Goal: Transaction & Acquisition: Purchase product/service

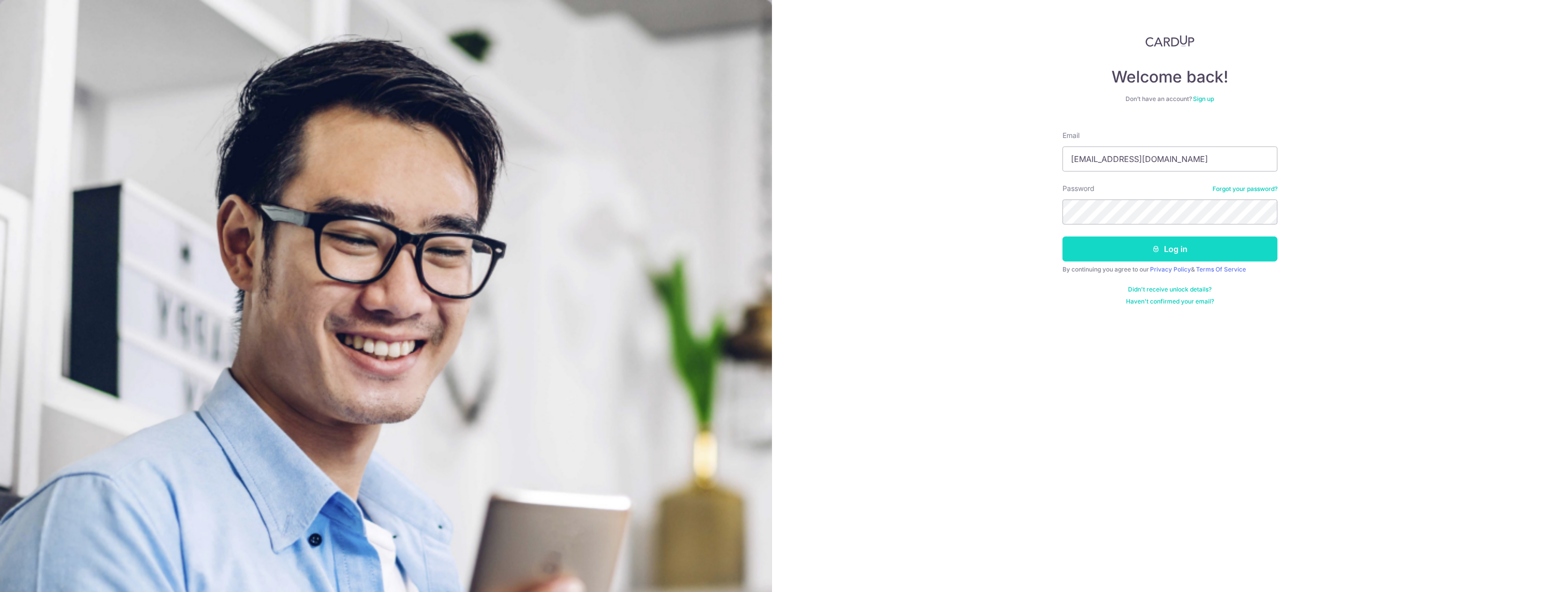
type input "[EMAIL_ADDRESS][DOMAIN_NAME]"
click at [1125, 261] on button "Log in" at bounding box center [1170, 248] width 215 height 25
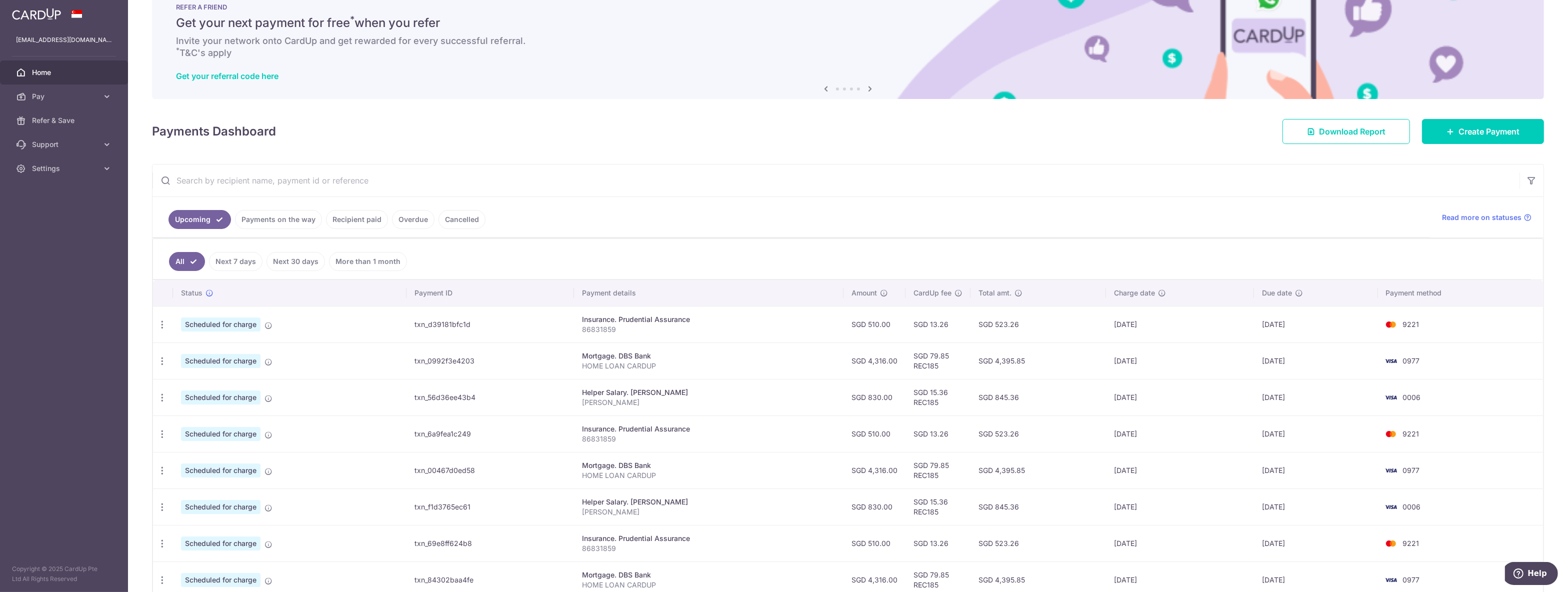
scroll to position [52, 0]
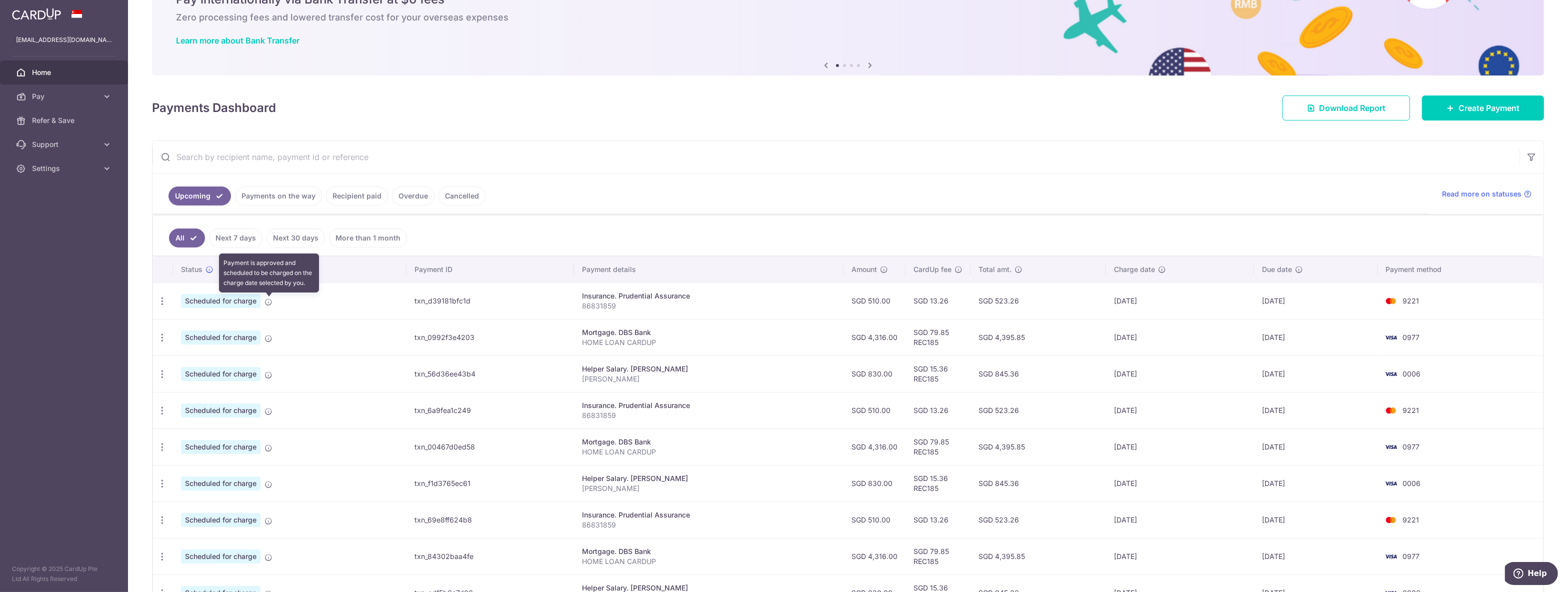
click at [272, 304] on icon at bounding box center [269, 302] width 8 height 8
click at [167, 302] on icon "button" at bounding box center [162, 301] width 10 height 10
click at [193, 348] on link "Cancel payment" at bounding box center [205, 352] width 104 height 25
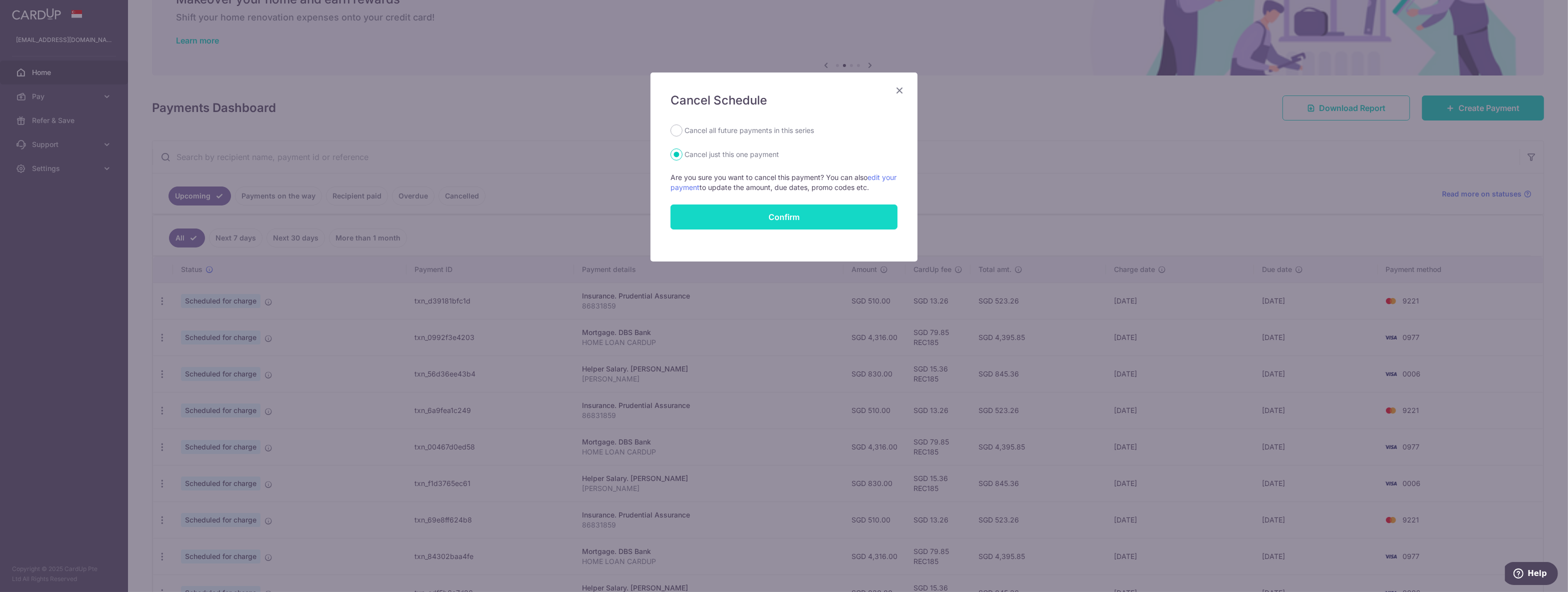
click at [717, 219] on button "Confirm" at bounding box center [784, 216] width 227 height 25
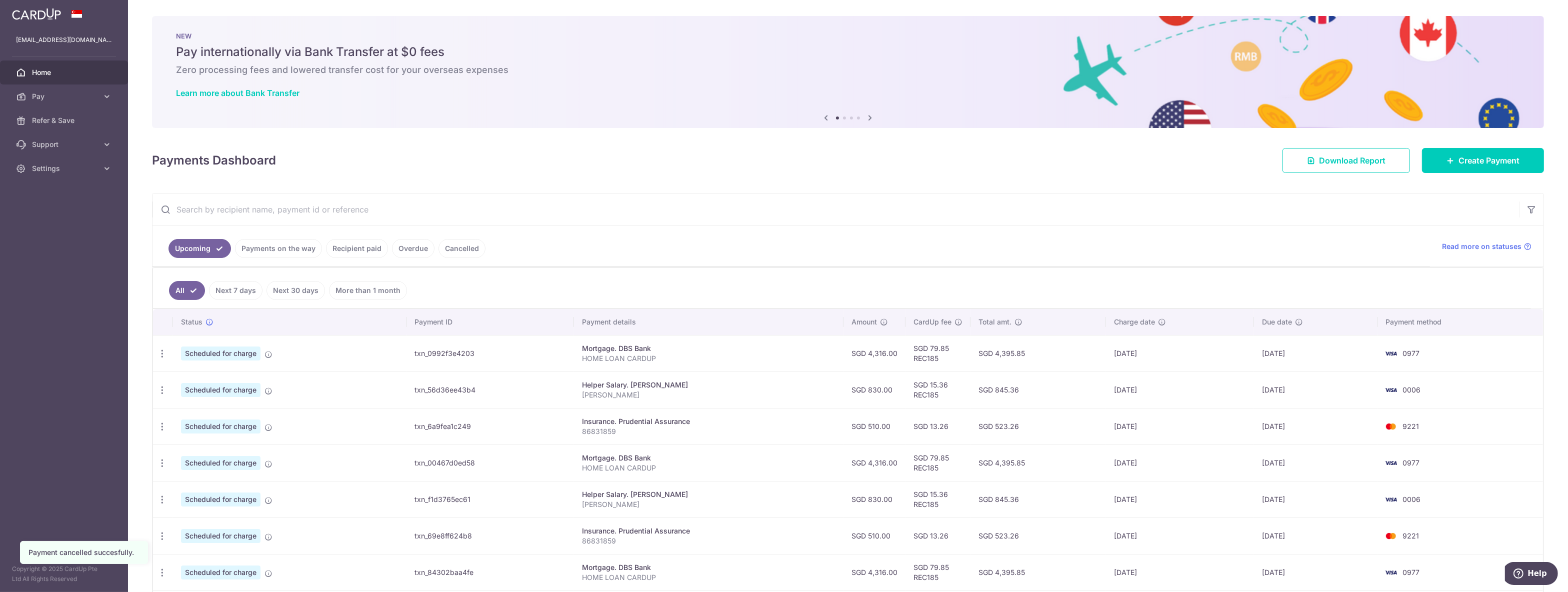
click at [33, 76] on span "Home" at bounding box center [65, 72] width 66 height 10
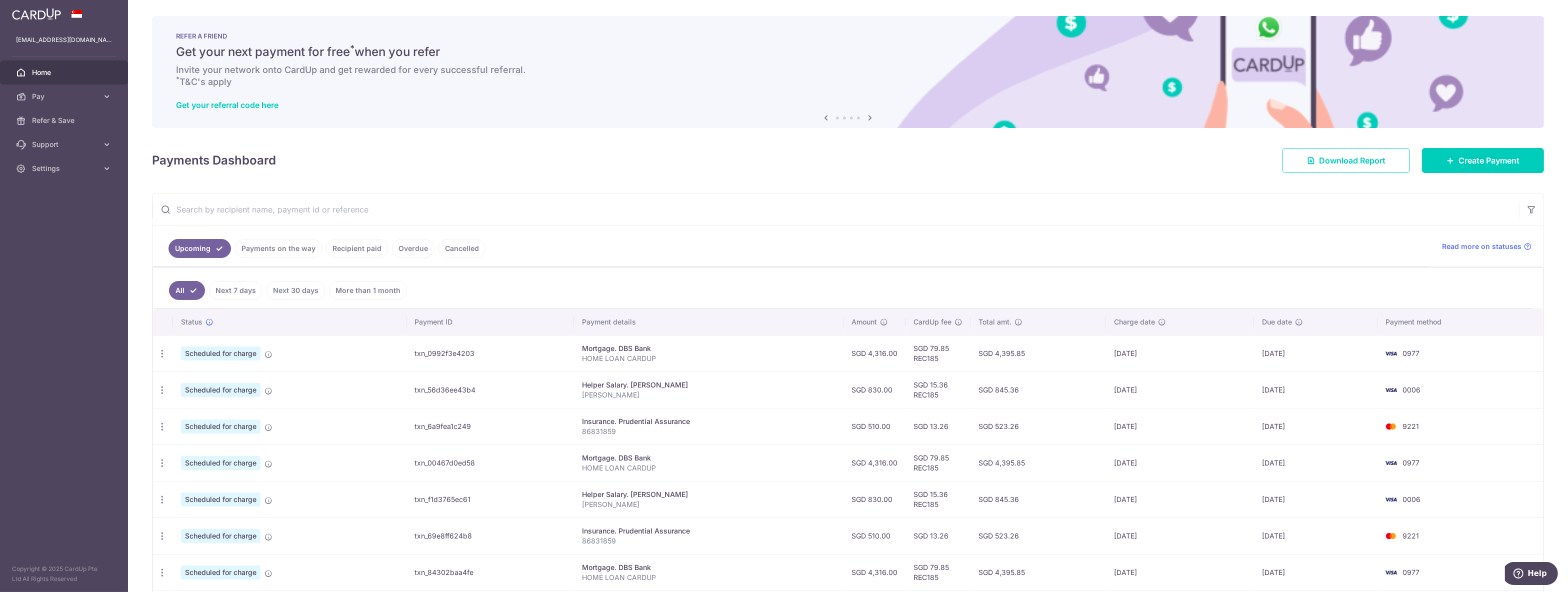
click at [304, 242] on link "Payments on the way" at bounding box center [278, 248] width 87 height 19
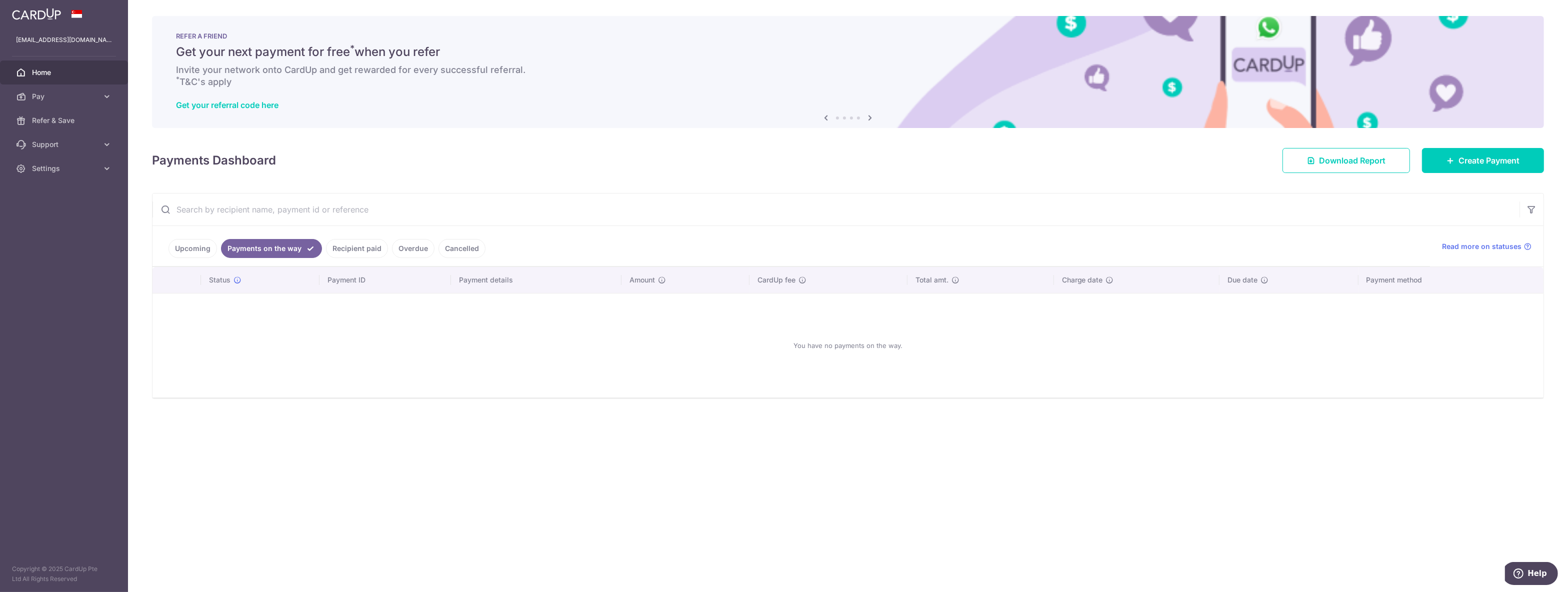
click at [351, 247] on link "Recipient paid" at bounding box center [357, 248] width 62 height 19
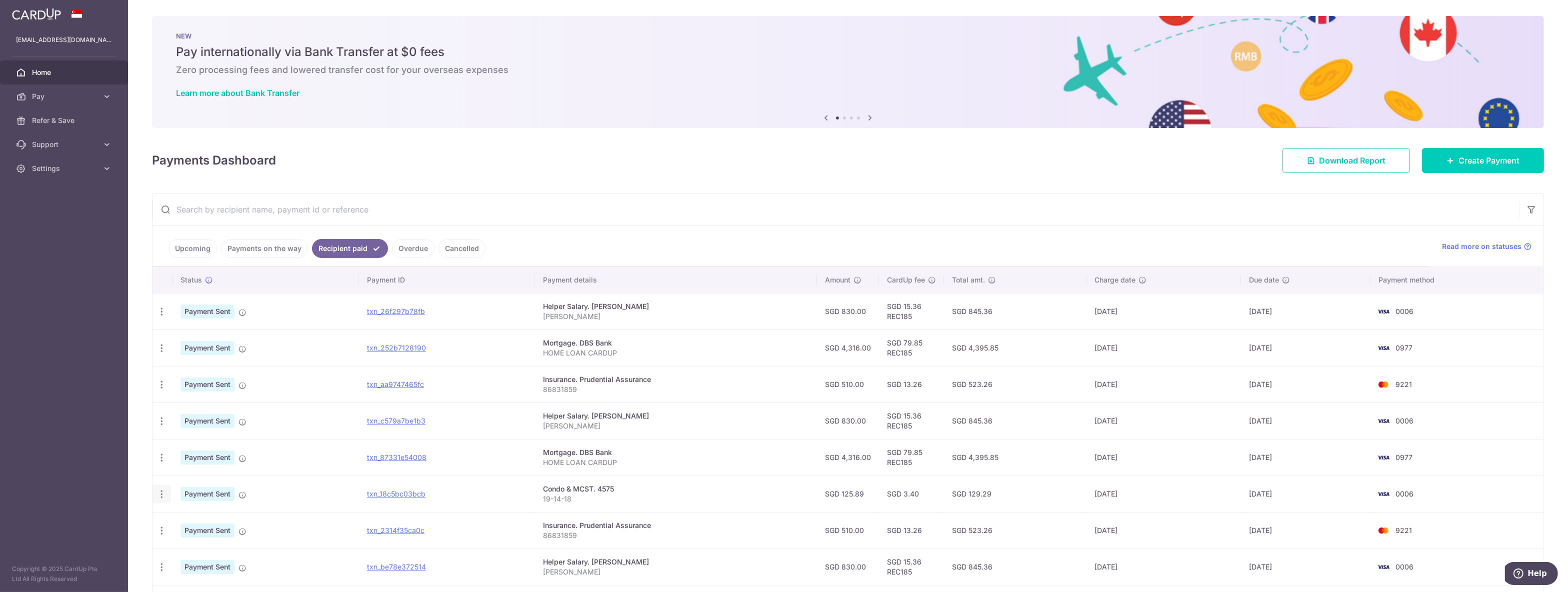
click at [165, 497] on icon "button" at bounding box center [161, 493] width 10 height 10
click at [221, 491] on span "Payment Sent" at bounding box center [207, 493] width 54 height 14
click at [223, 493] on span "Payment Sent" at bounding box center [207, 493] width 54 height 14
click at [161, 496] on icon "button" at bounding box center [161, 493] width 10 height 10
click at [197, 252] on link "Upcoming" at bounding box center [193, 248] width 48 height 19
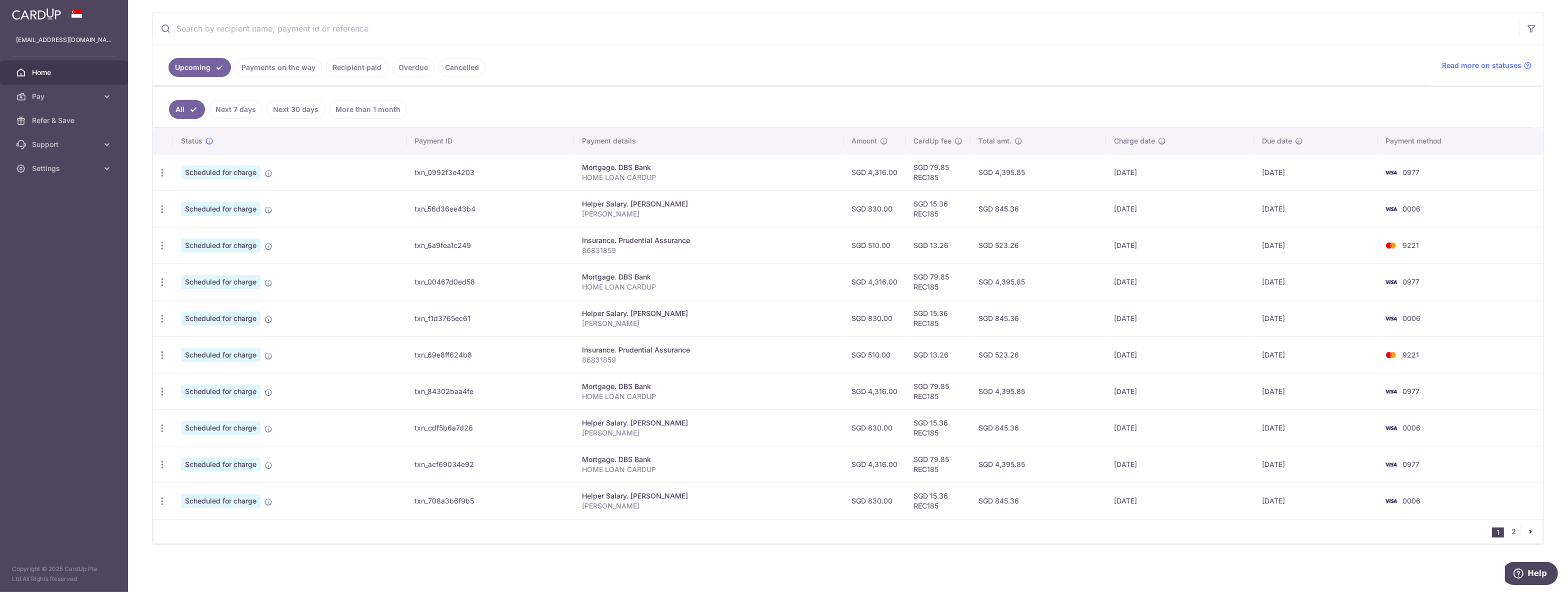
scroll to position [27, 0]
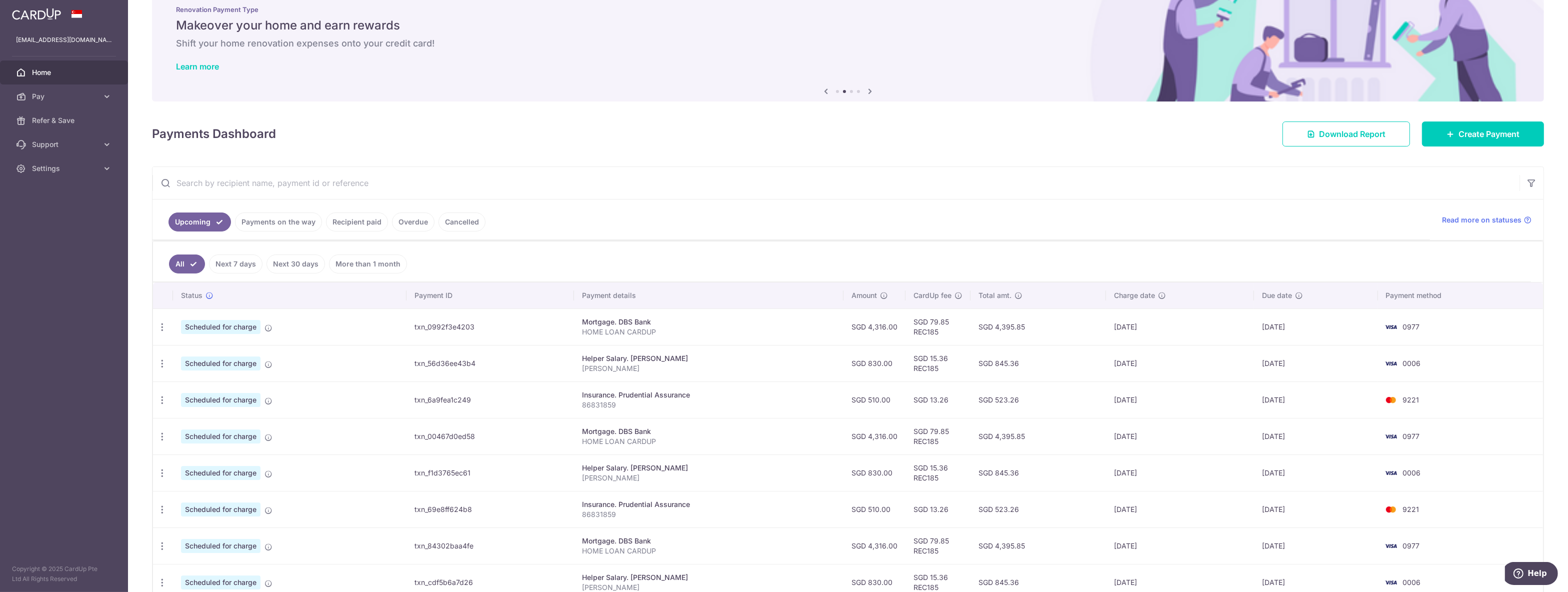
click at [383, 210] on ul "Upcoming Payments on the way Recipient paid Overdue Cancelled" at bounding box center [791, 219] width 1278 height 40
click at [380, 218] on link "Recipient paid" at bounding box center [357, 222] width 62 height 19
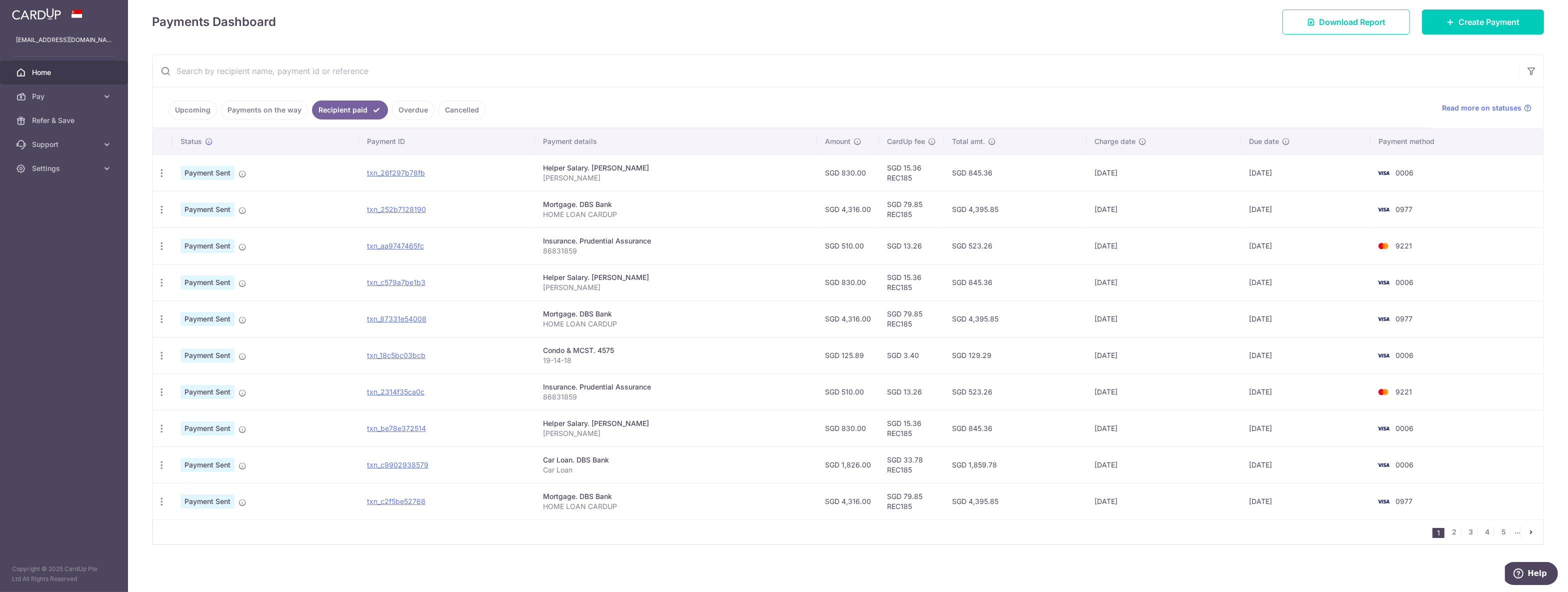
scroll to position [141, 0]
click at [71, 98] on span "Pay" at bounding box center [65, 96] width 66 height 10
click at [67, 117] on span "Payments" at bounding box center [65, 120] width 66 height 10
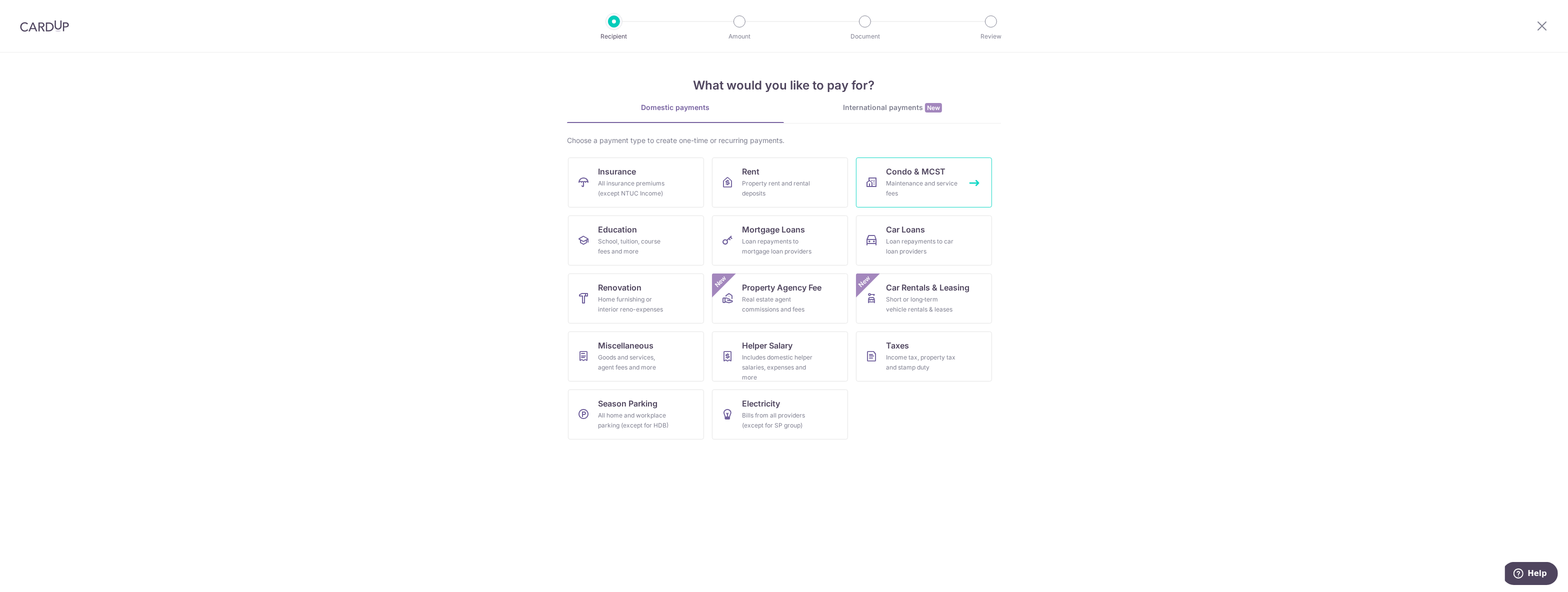
click at [940, 182] on div "Maintenance and service fees" at bounding box center [923, 188] width 72 height 20
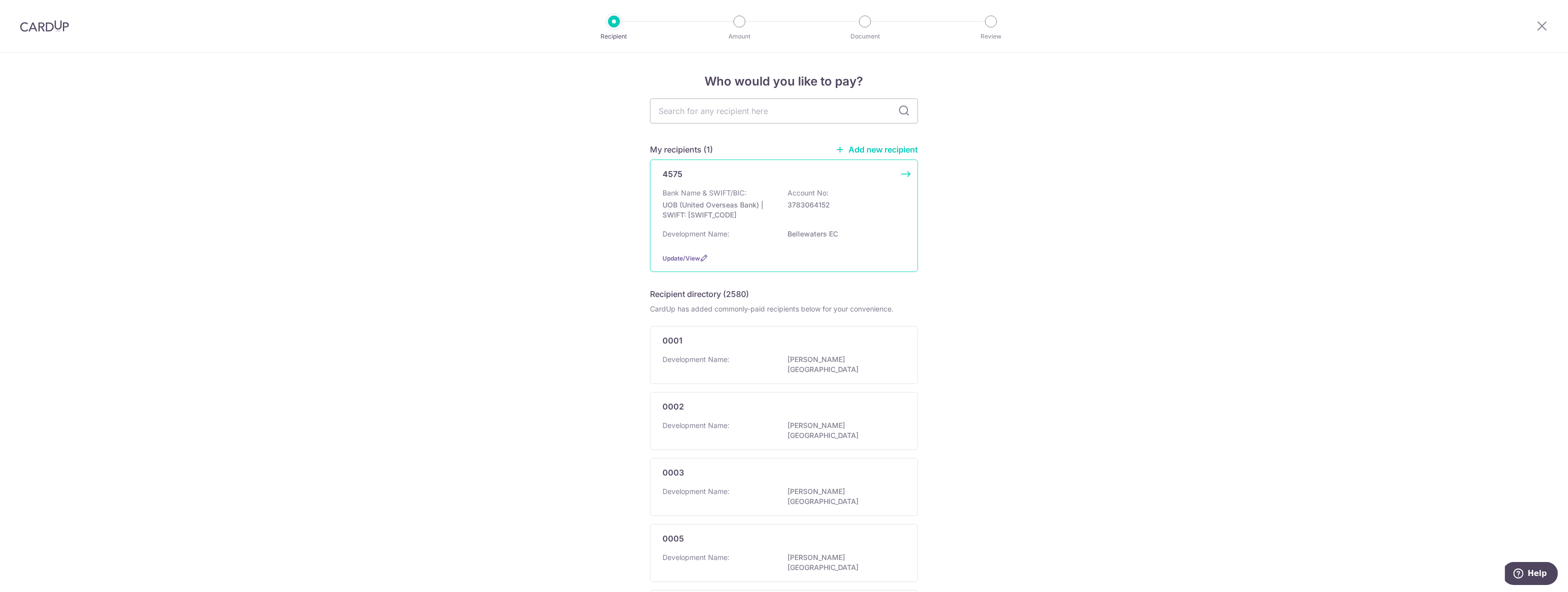
click at [818, 208] on p "3783064152" at bounding box center [844, 205] width 112 height 10
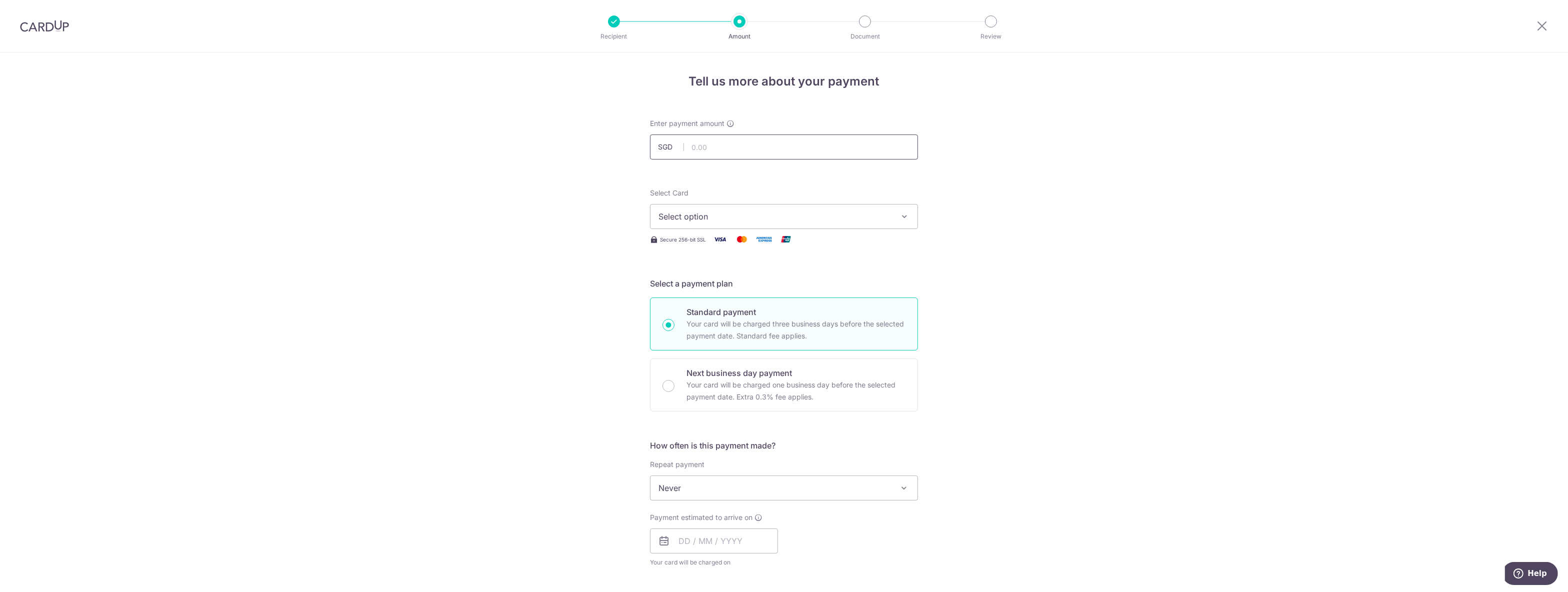
click at [784, 146] on input "text" at bounding box center [784, 147] width 268 height 25
type input "1,121.96"
click at [764, 210] on button "Select option" at bounding box center [784, 216] width 268 height 25
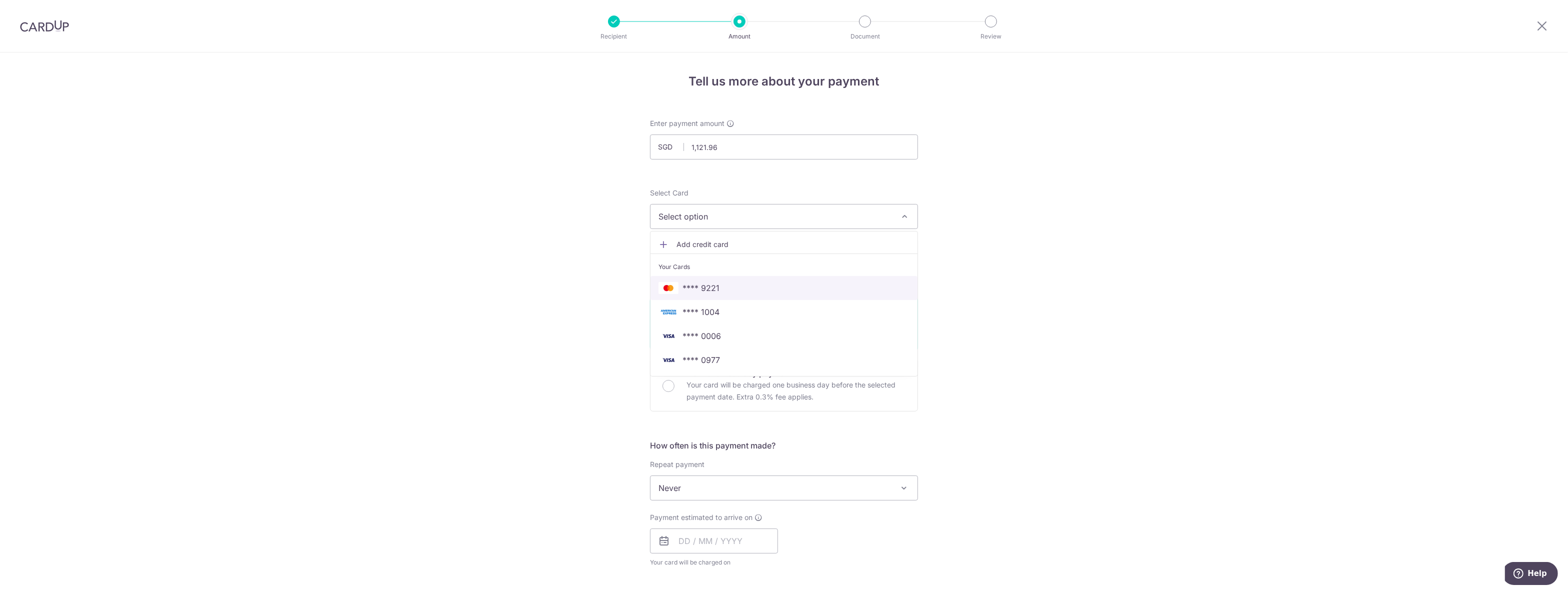
click at [762, 295] on link "**** 9221" at bounding box center [784, 287] width 267 height 24
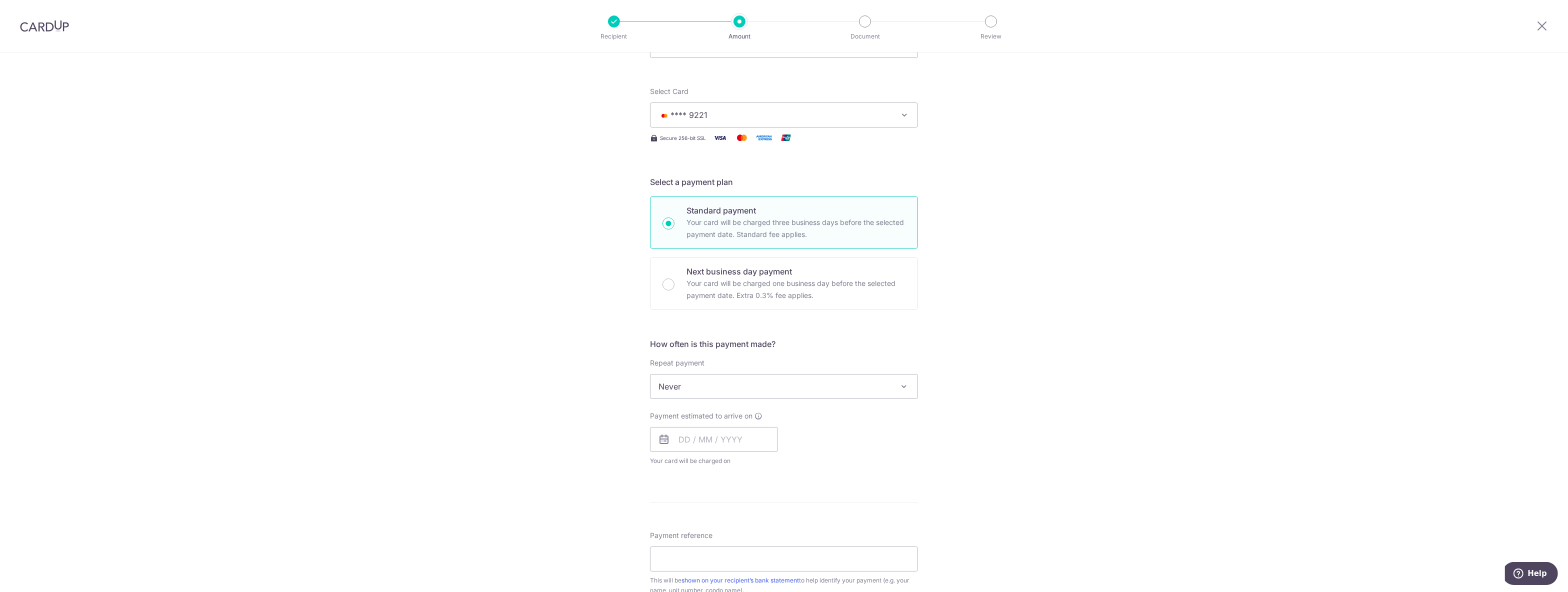
scroll to position [105, 0]
click at [662, 391] on span "Never" at bounding box center [784, 382] width 267 height 24
click at [1073, 368] on div "Tell us more about your payment Enter payment amount SGD 1,121.96 1121.96 Selec…" at bounding box center [784, 399] width 1568 height 904
click at [681, 438] on input "text" at bounding box center [714, 435] width 128 height 25
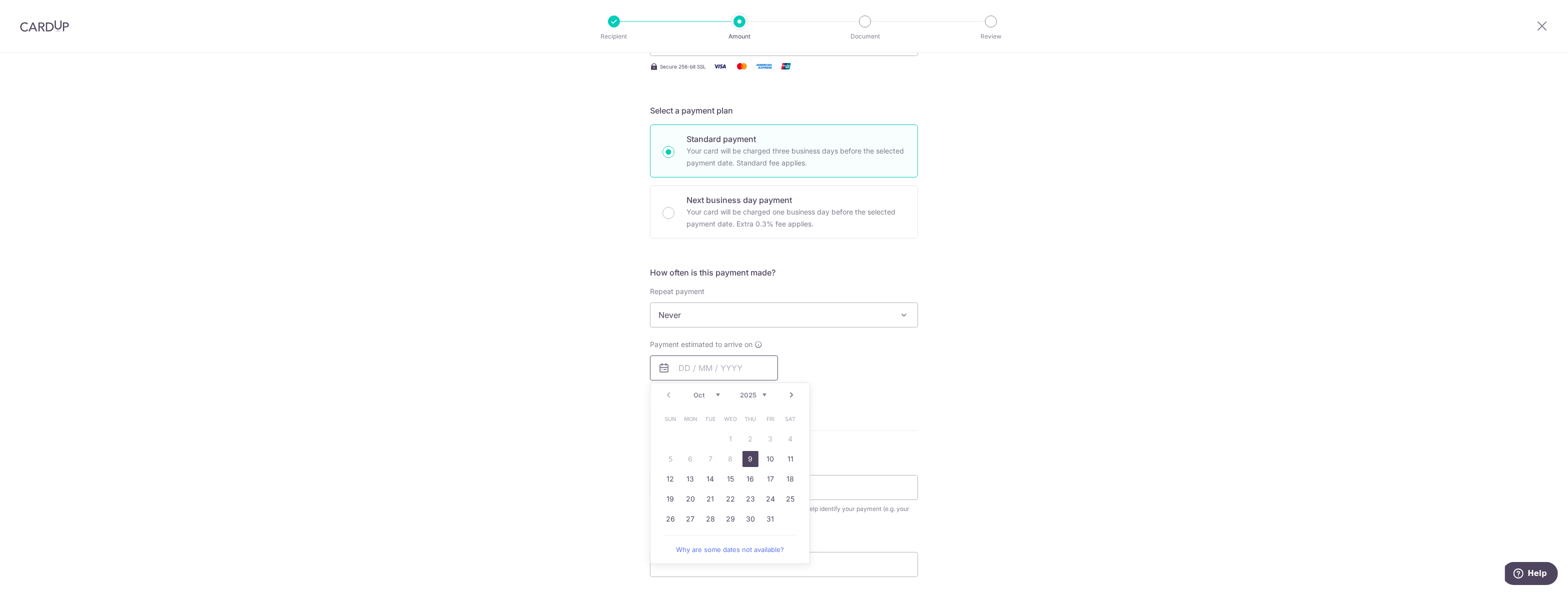
scroll to position [210, 0]
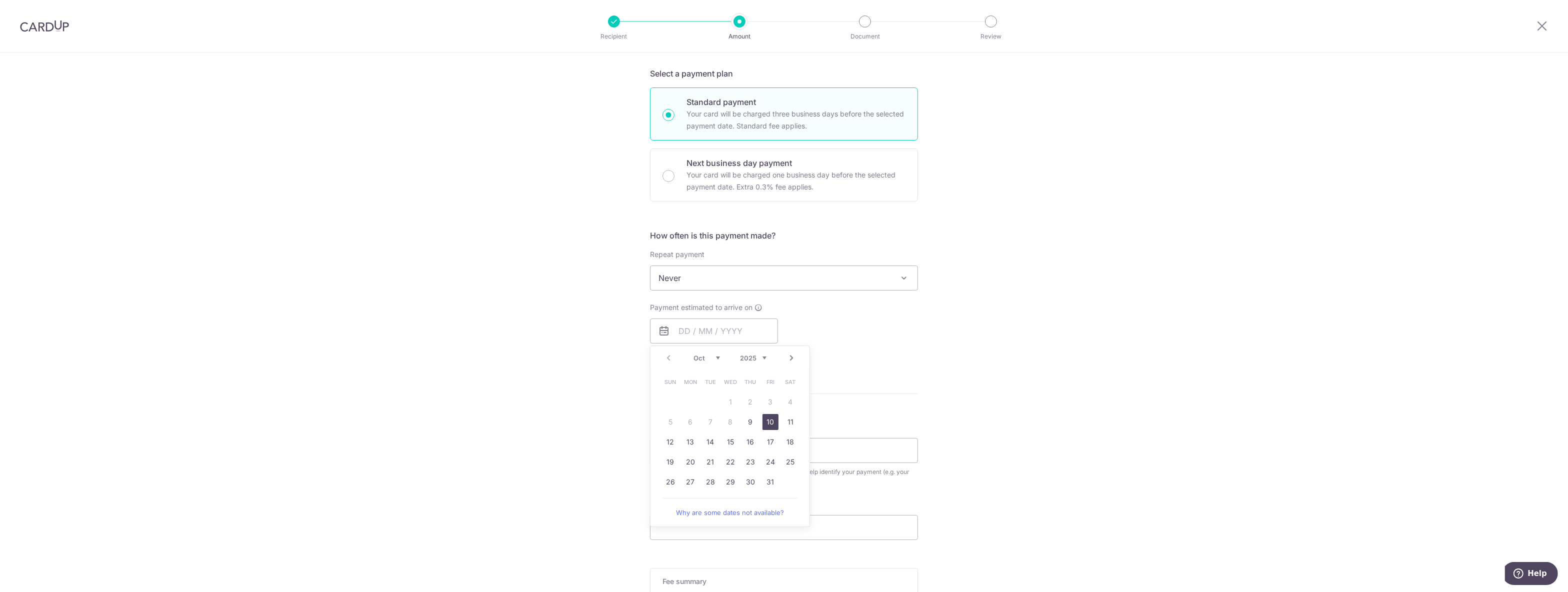
click at [769, 419] on link "10" at bounding box center [771, 422] width 16 height 16
type input "[DATE]"
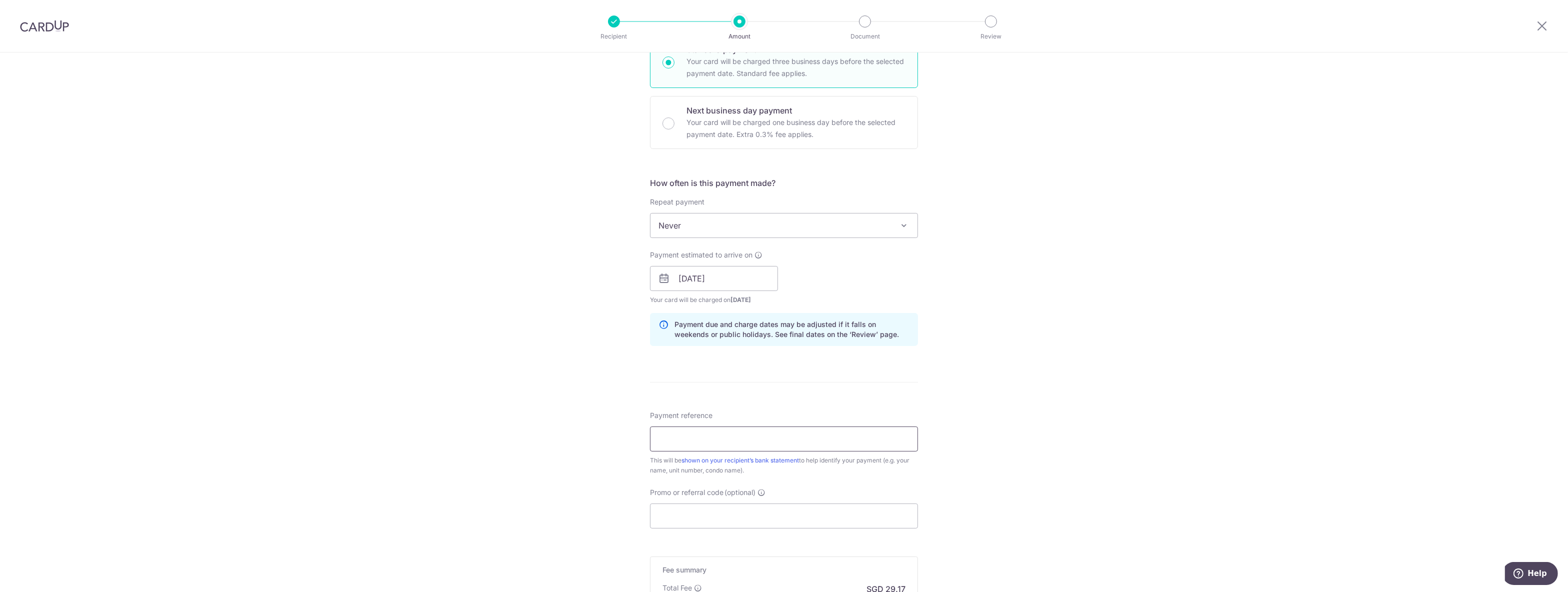
click at [718, 446] on input "Payment reference" at bounding box center [784, 439] width 268 height 25
type input "19-14-18"
click at [688, 520] on input "Promo or referral code (optional)" at bounding box center [784, 516] width 268 height 25
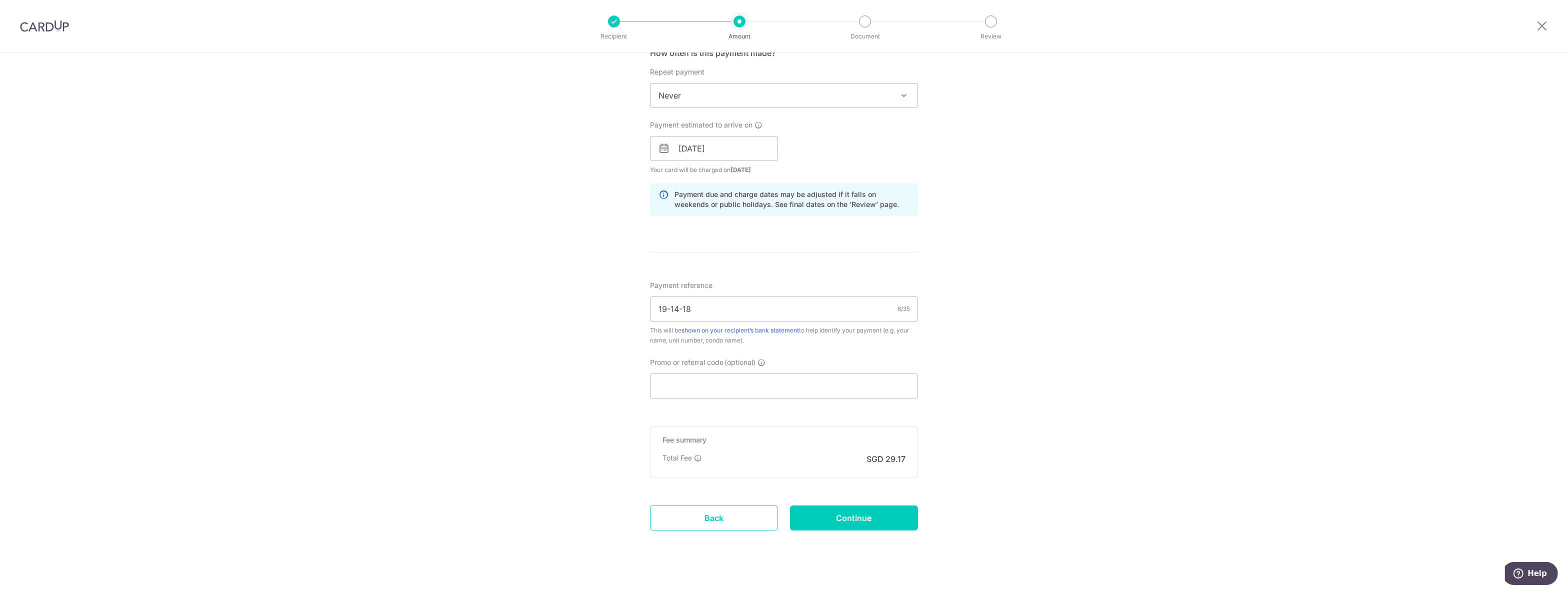
scroll to position [408, 0]
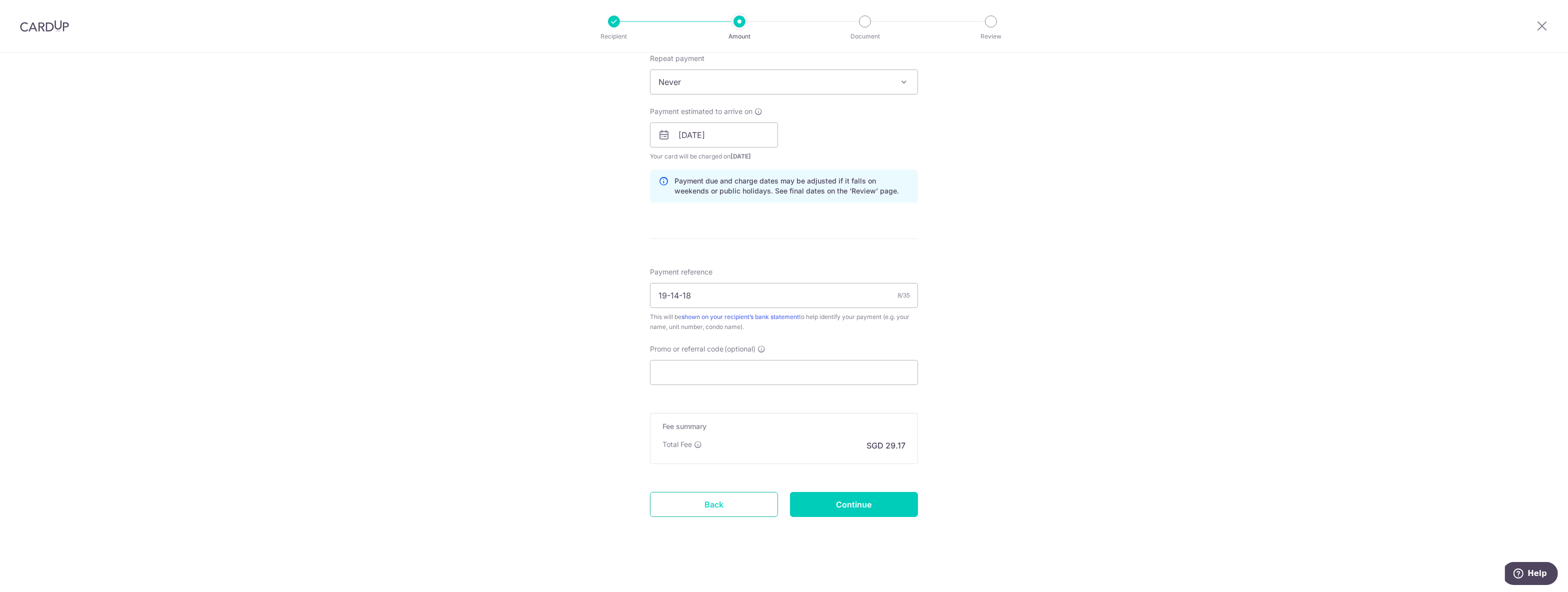
click at [753, 505] on link "Back" at bounding box center [714, 504] width 128 height 25
